Goal: Register for event/course

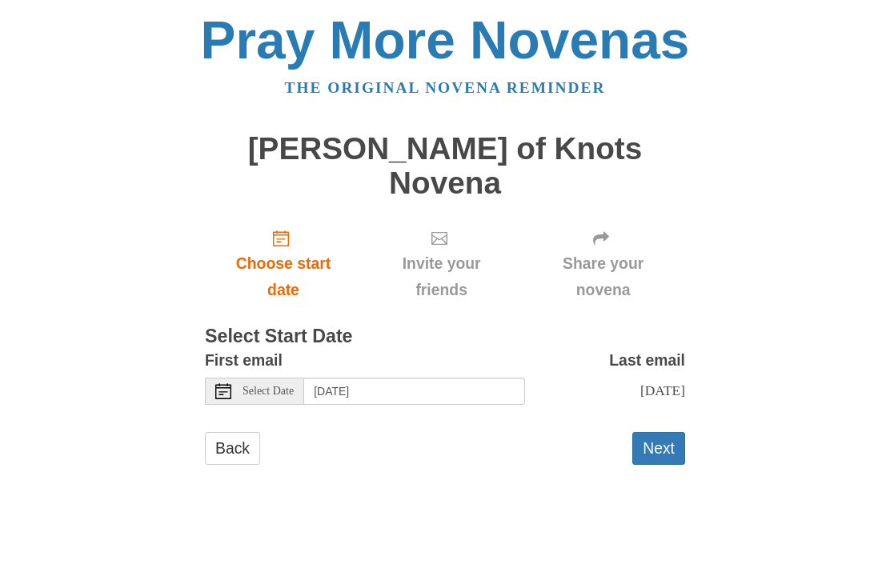
click at [677, 433] on button "Next" at bounding box center [658, 449] width 53 height 33
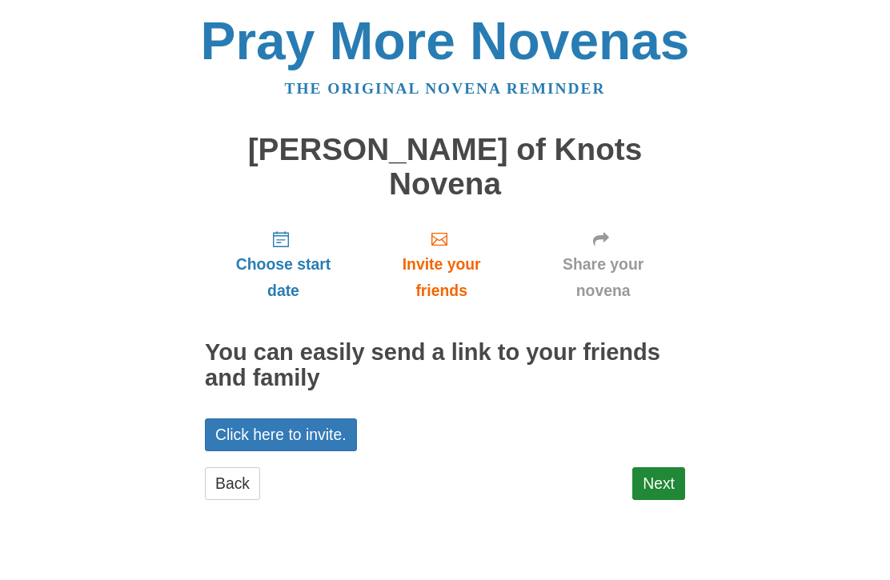
click at [660, 467] on link "Next" at bounding box center [658, 483] width 53 height 33
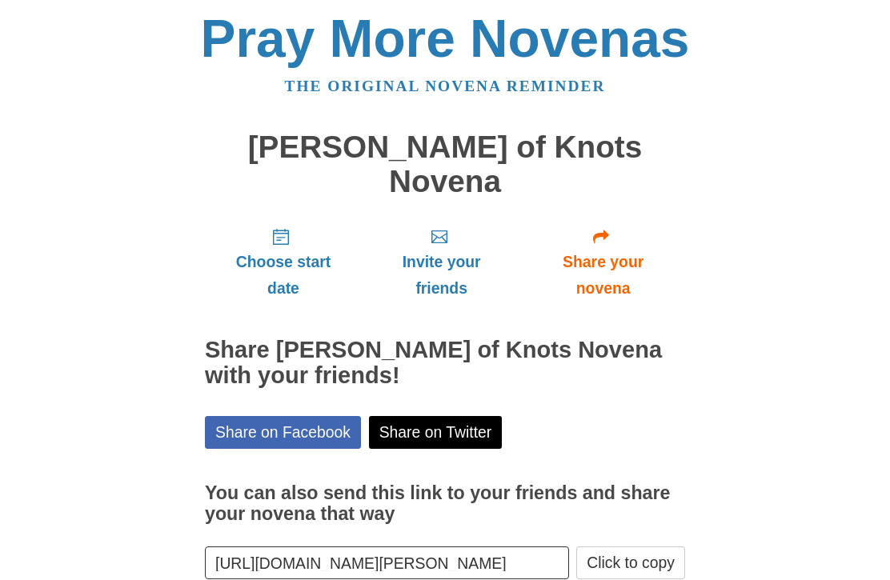
scroll to position [2, 0]
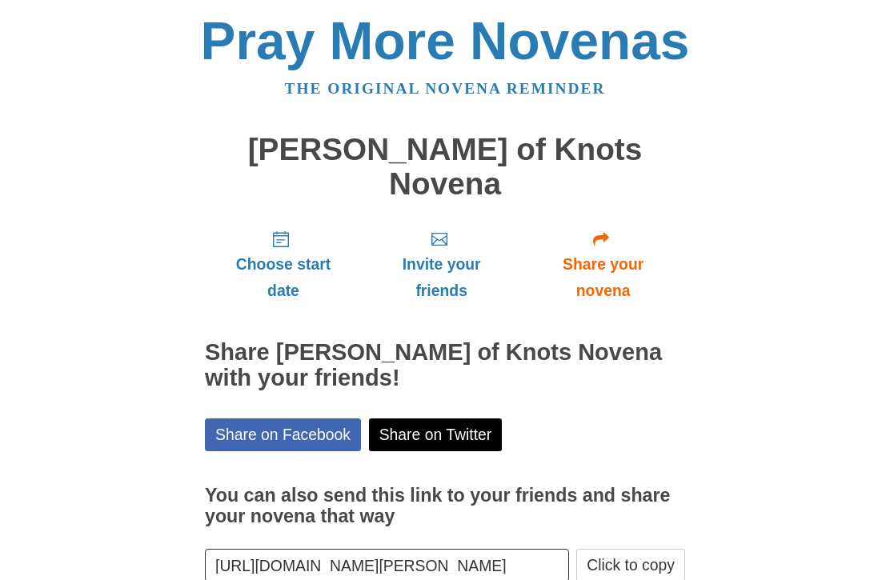
scroll to position [55, 0]
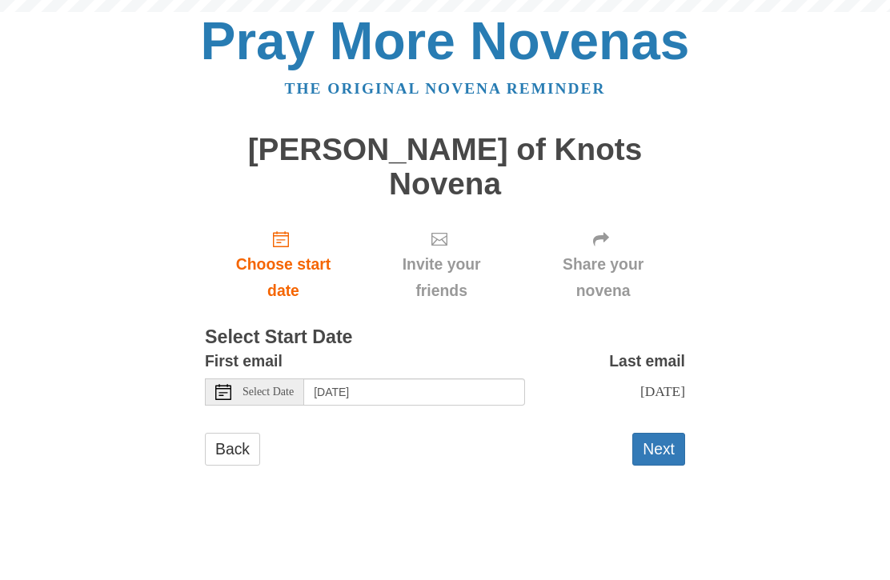
scroll to position [1, 0]
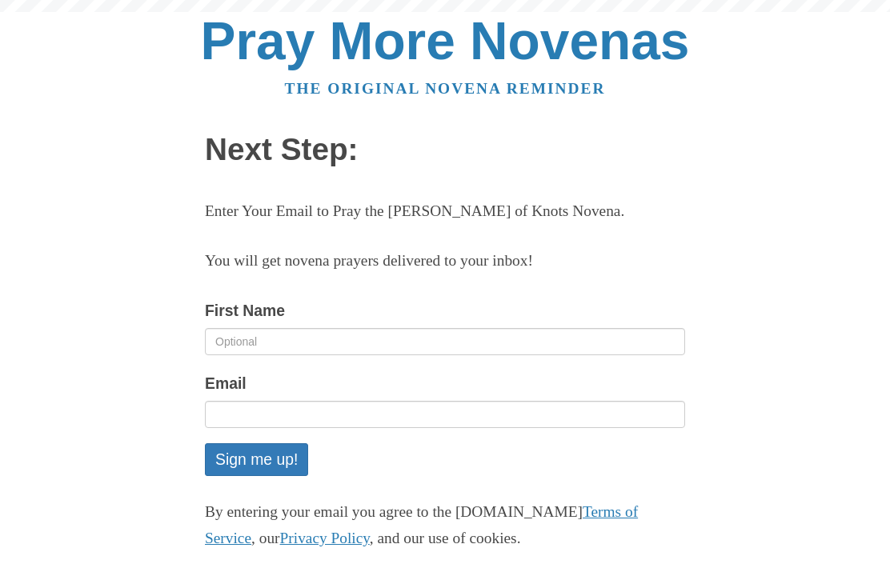
scroll to position [129, 0]
